Goal: Browse casually: Explore the website without a specific task or goal

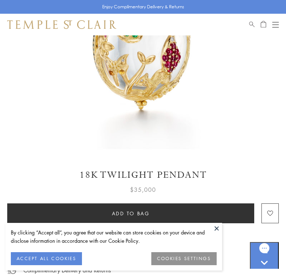
scroll to position [189, 0]
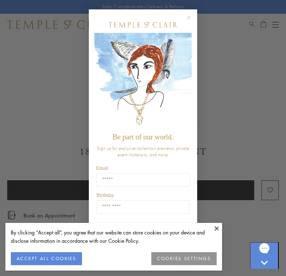
click at [189, 22] on circle "Close dialog" at bounding box center [189, 17] width 9 height 9
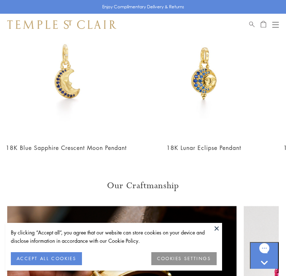
scroll to position [0, 166]
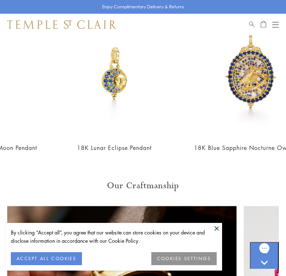
click at [165, 124] on img at bounding box center [114, 73] width 127 height 127
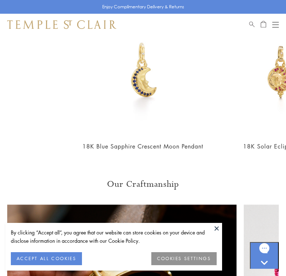
click at [144, 84] on img at bounding box center [143, 72] width 127 height 127
